Goal: Task Accomplishment & Management: Complete application form

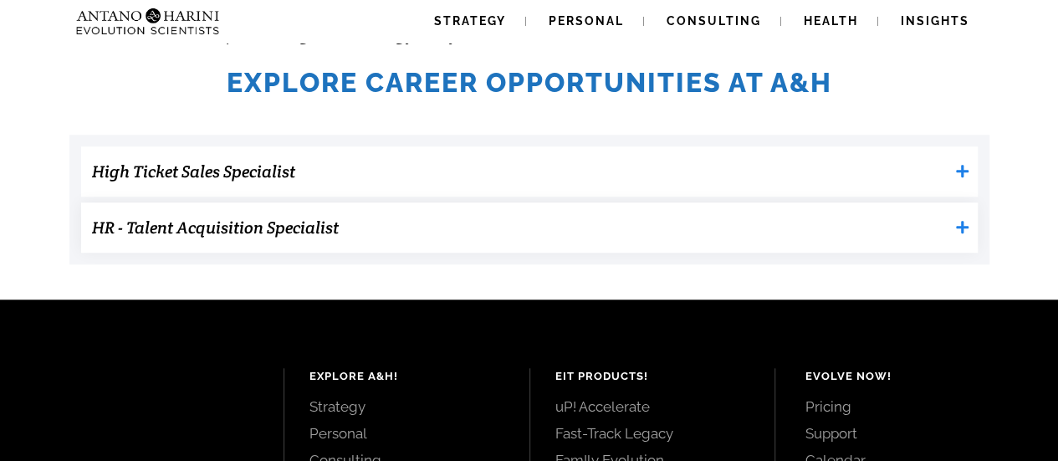
click at [314, 225] on h3 "HR - Talent Acquisition Specialist" at bounding box center [520, 227] width 856 height 33
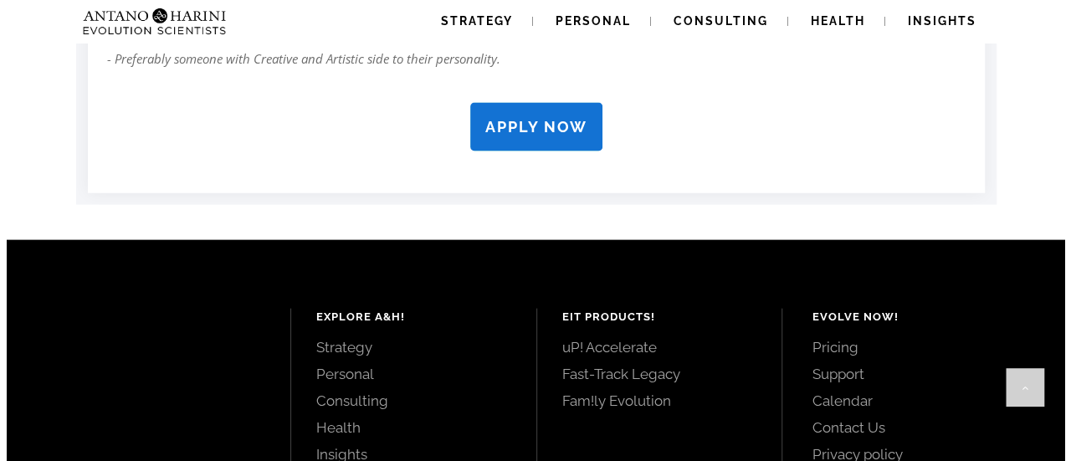
scroll to position [1721, 0]
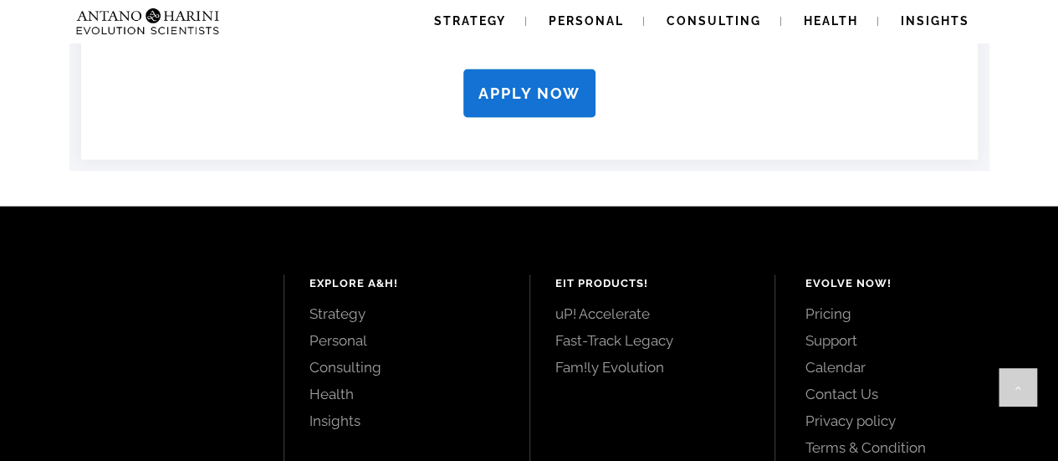
click at [495, 97] on strong "APPLY NOW" at bounding box center [529, 93] width 102 height 18
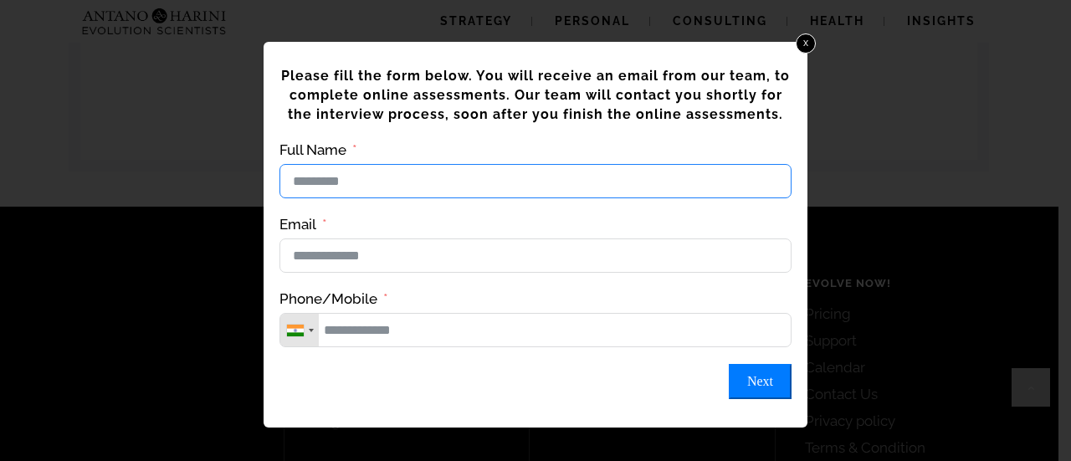
click at [415, 192] on input "Full Name" at bounding box center [535, 181] width 512 height 34
type input "**********"
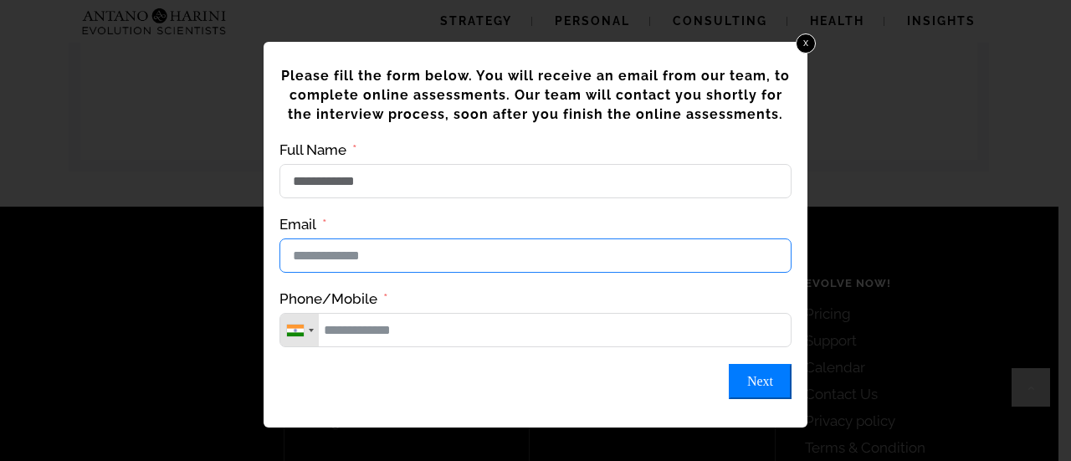
click at [418, 273] on input "Email" at bounding box center [535, 255] width 512 height 34
type input "**********"
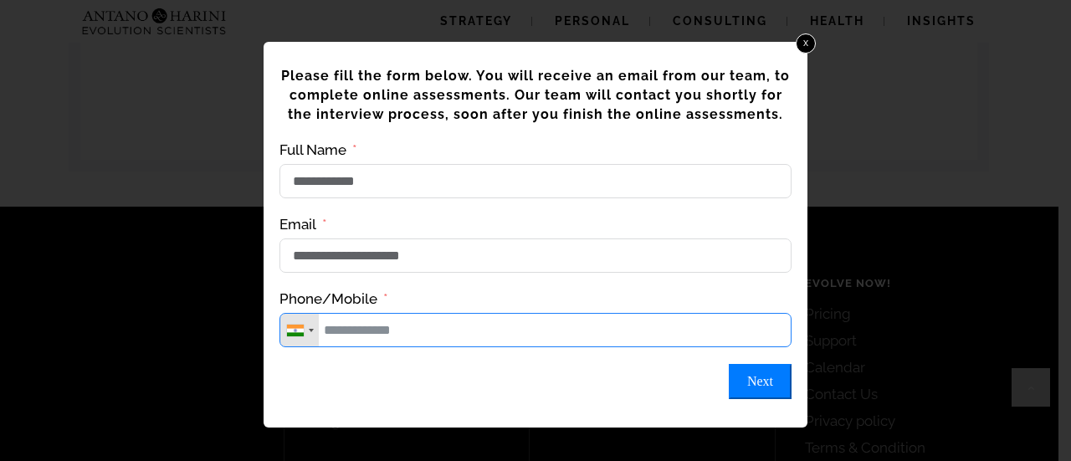
click at [382, 335] on input "Phone/Mobile" at bounding box center [535, 330] width 512 height 34
type input "**********"
click at [756, 392] on button "Next" at bounding box center [759, 381] width 63 height 35
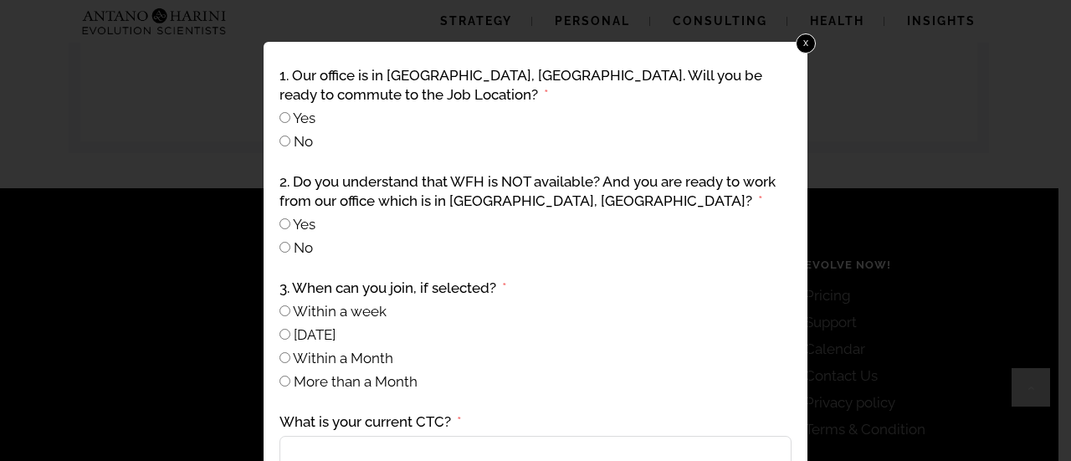
scroll to position [1901, 0]
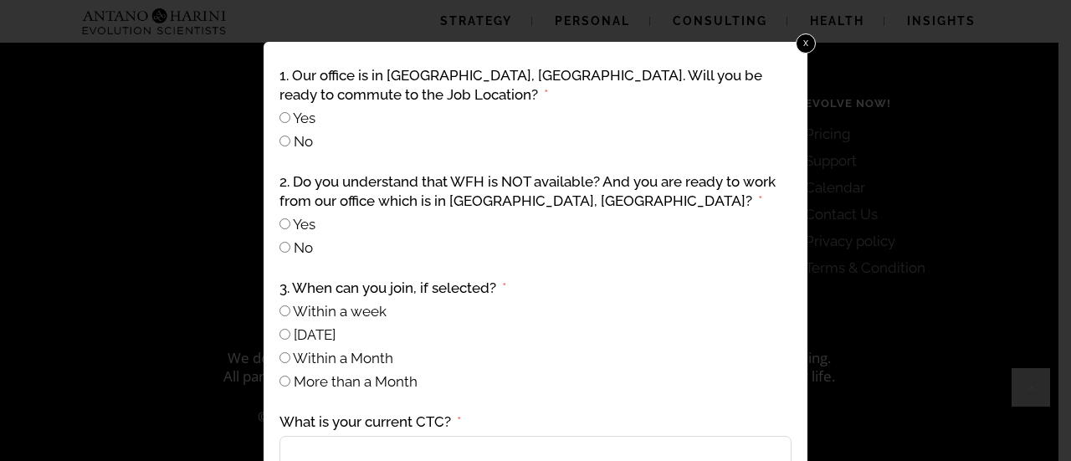
click at [291, 111] on label "Yes" at bounding box center [297, 118] width 36 height 17
click at [388, 442] on input "What is your current CTC?" at bounding box center [535, 453] width 512 height 34
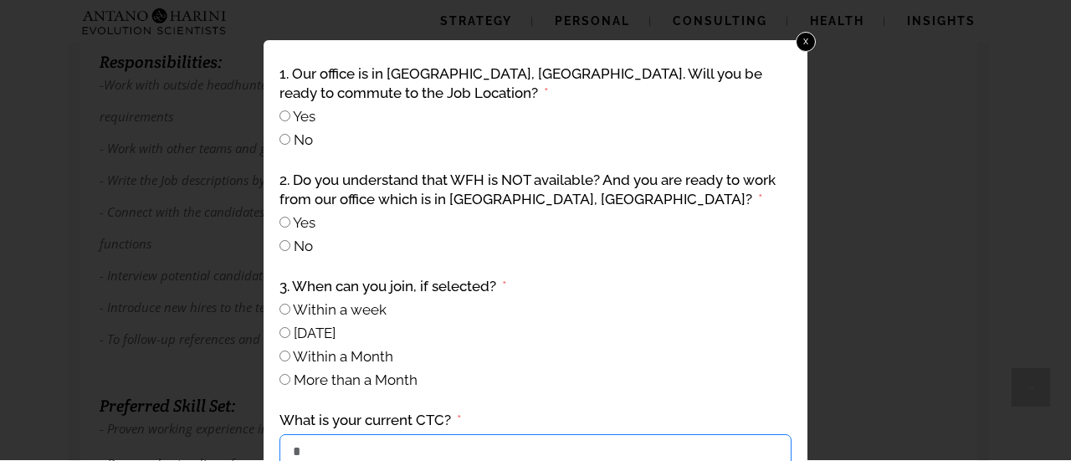
scroll to position [963, 0]
type input "*"
click at [810, 38] on link "x" at bounding box center [806, 42] width 22 height 22
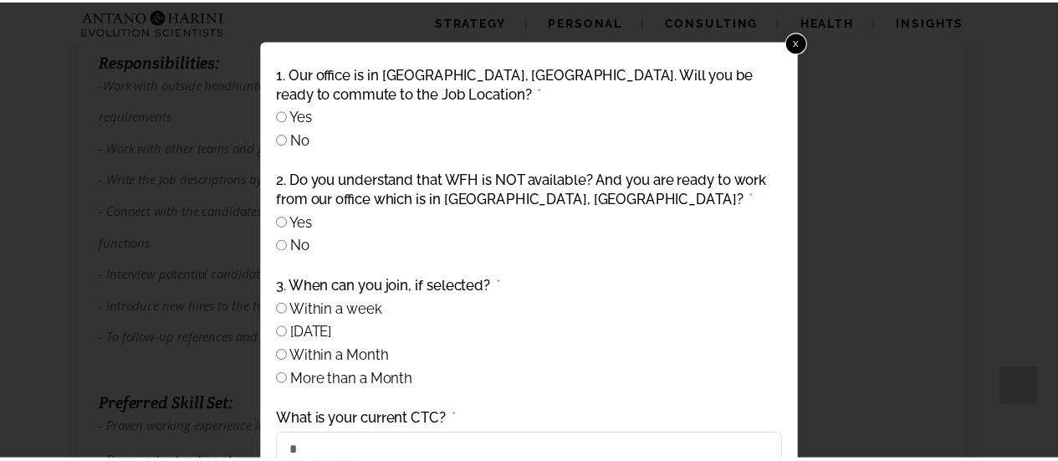
scroll to position [1721, 0]
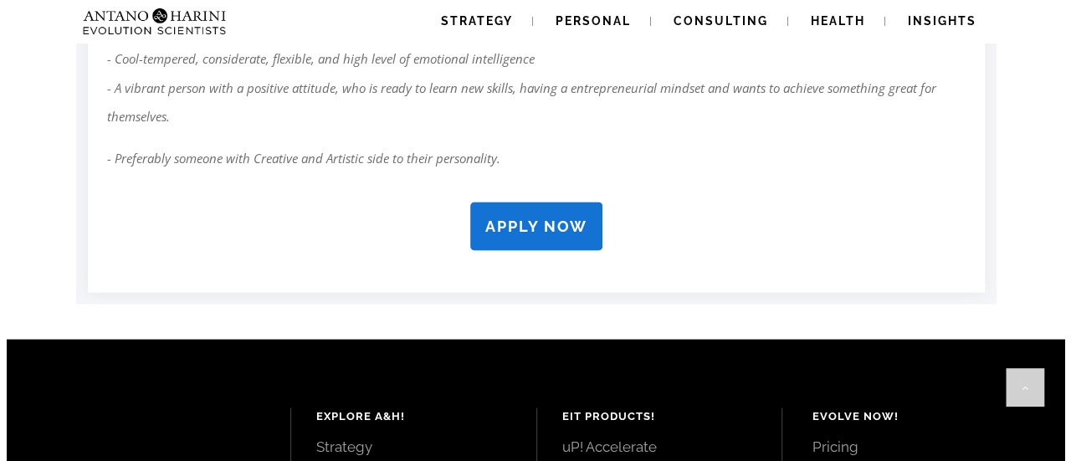
scroll to position [1587, 0]
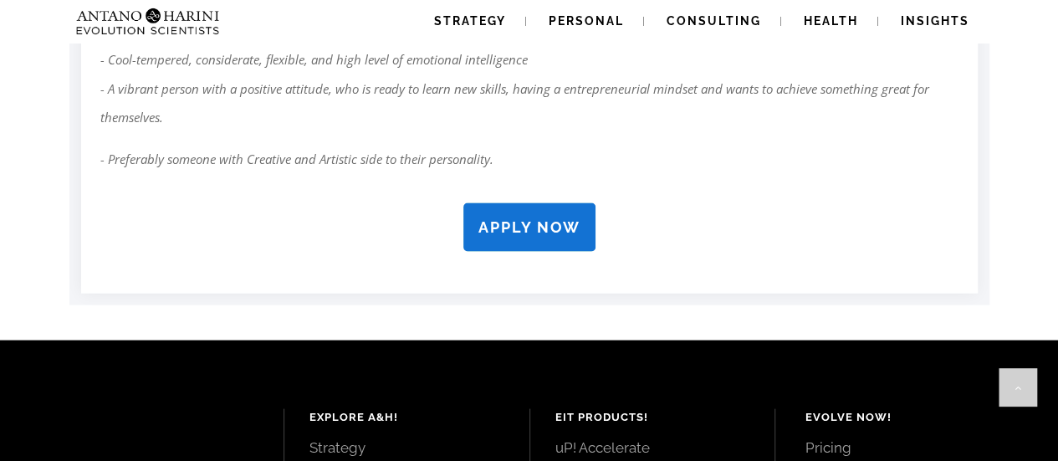
click at [532, 223] on strong "APPLY NOW" at bounding box center [529, 227] width 102 height 18
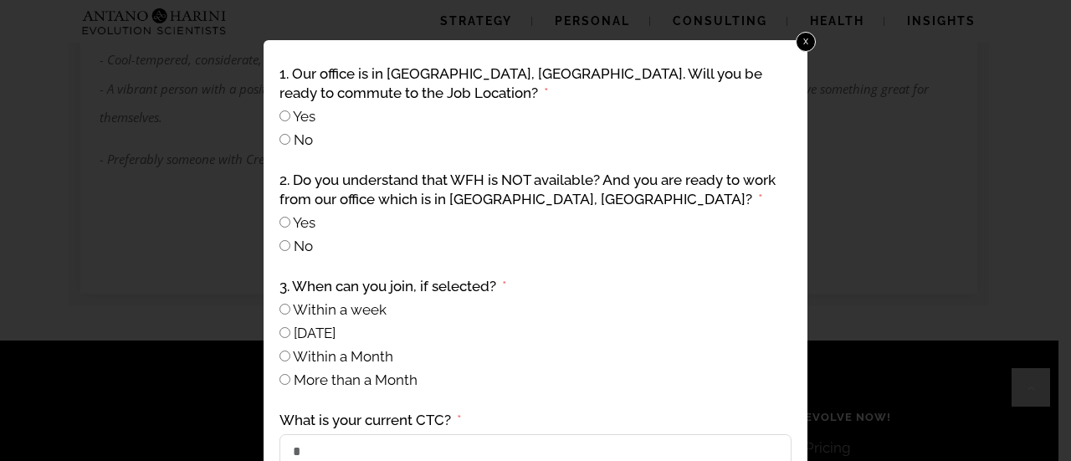
scroll to position [194, 0]
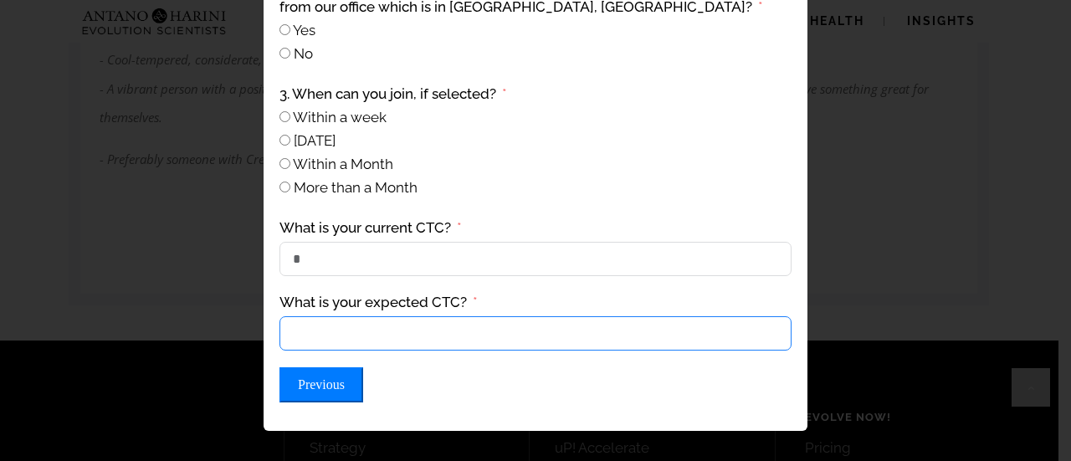
click at [641, 337] on input "What is your expected CTC?" at bounding box center [535, 333] width 512 height 34
type input "******"
click at [321, 401] on button "Previous" at bounding box center [321, 384] width 84 height 35
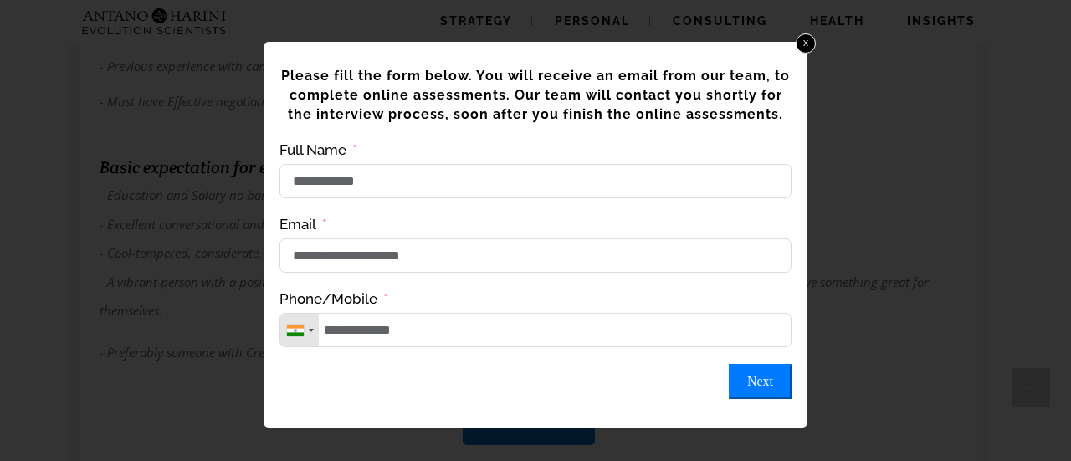
scroll to position [1373, 0]
click at [753, 399] on button "Next" at bounding box center [759, 381] width 63 height 35
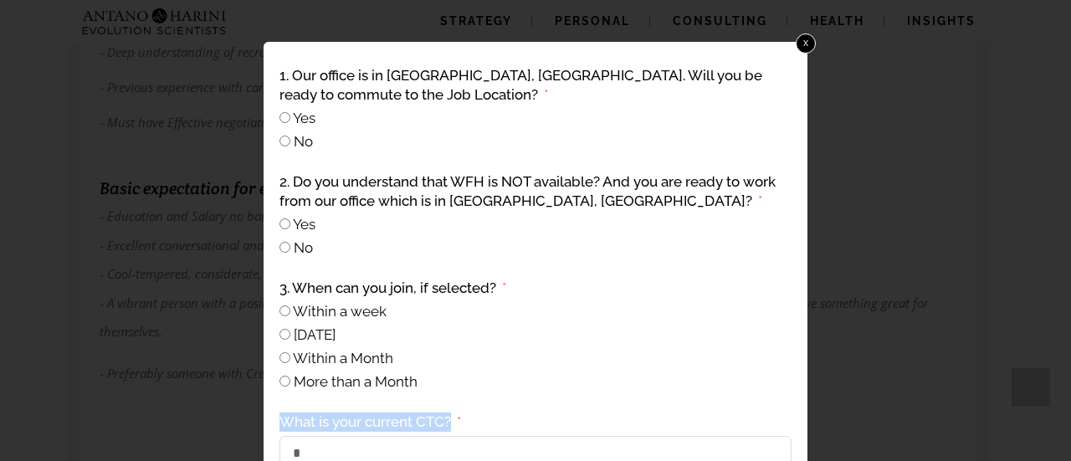
click at [753, 399] on div "**********" at bounding box center [535, 331] width 517 height 535
click at [753, 399] on div "1. Our office is in Neelankarai, Chennai. Will you be ready to commute to the J…" at bounding box center [535, 331] width 517 height 535
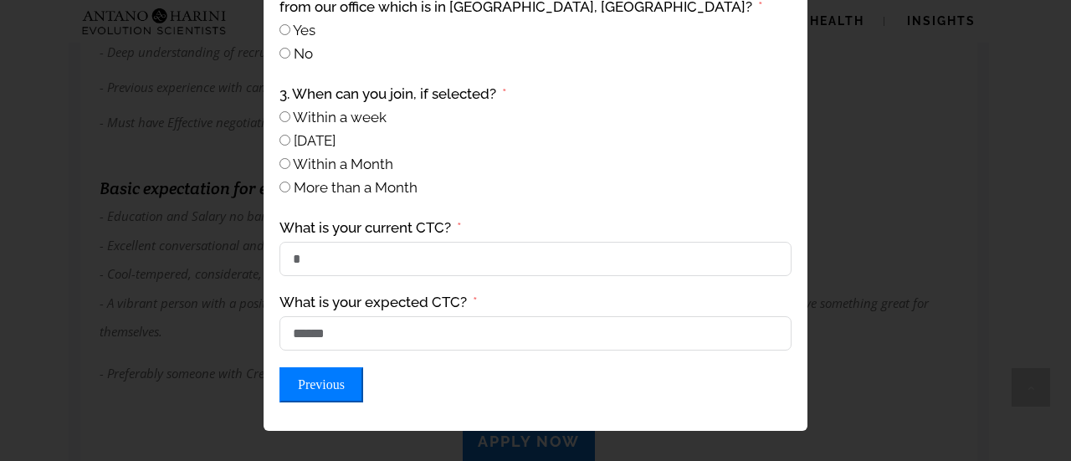
drag, startPoint x: 774, startPoint y: 402, endPoint x: 711, endPoint y: 409, distance: 63.1
click at [711, 405] on div "1. Our office is in Neelankarai, Chennai. Will you be ready to commute to the J…" at bounding box center [535, 137] width 517 height 535
drag, startPoint x: 711, startPoint y: 409, endPoint x: 682, endPoint y: 396, distance: 32.2
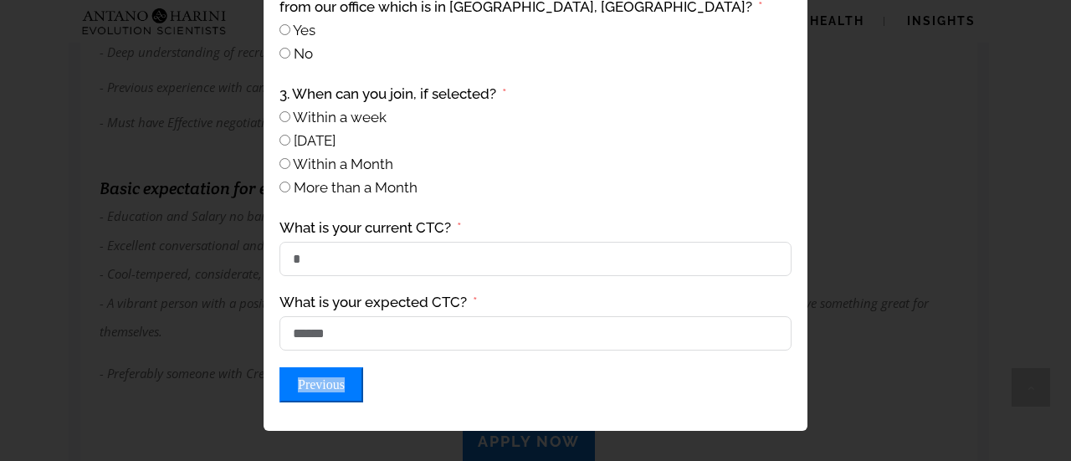
click at [682, 396] on div "1. Our office is in Neelankarai, Chennai. Will you be ready to commute to the J…" at bounding box center [535, 137] width 517 height 535
click at [682, 396] on div "Previous Submit Form" at bounding box center [535, 384] width 512 height 35
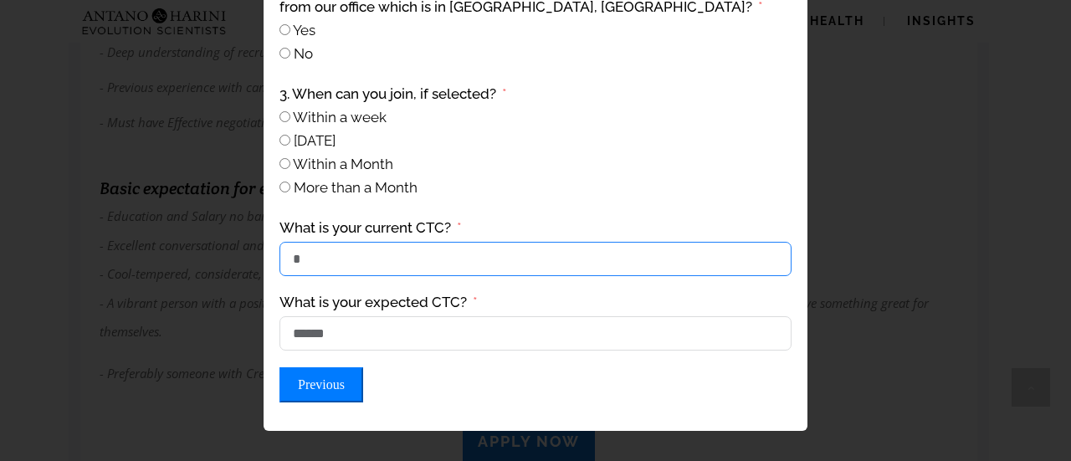
click at [509, 258] on input "*" at bounding box center [535, 259] width 512 height 34
type input "*"
